Goal: Find specific page/section: Find specific page/section

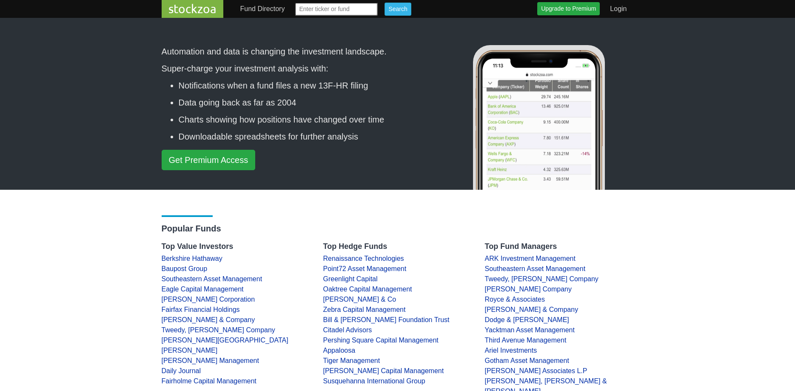
click at [332, 10] on input "text" at bounding box center [336, 9] width 83 height 13
type input "ssss"
click at [389, 9] on input "Search" at bounding box center [397, 9] width 26 height 13
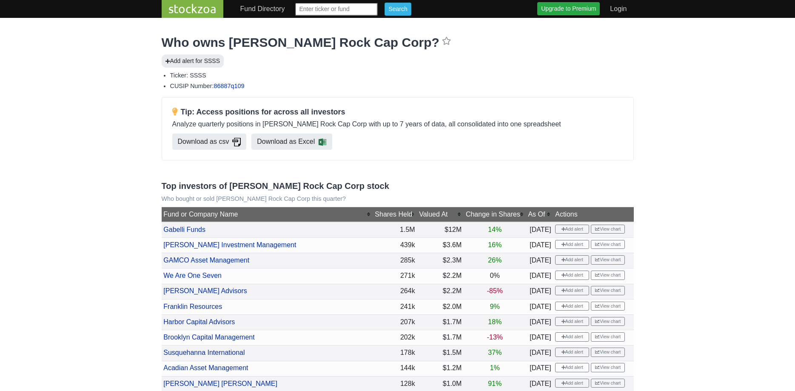
click at [333, 11] on input "text" at bounding box center [336, 9] width 83 height 13
type input "arkv"
click at [384, 3] on input "Search" at bounding box center [397, 9] width 26 height 13
